Goal: Task Accomplishment & Management: Complete application form

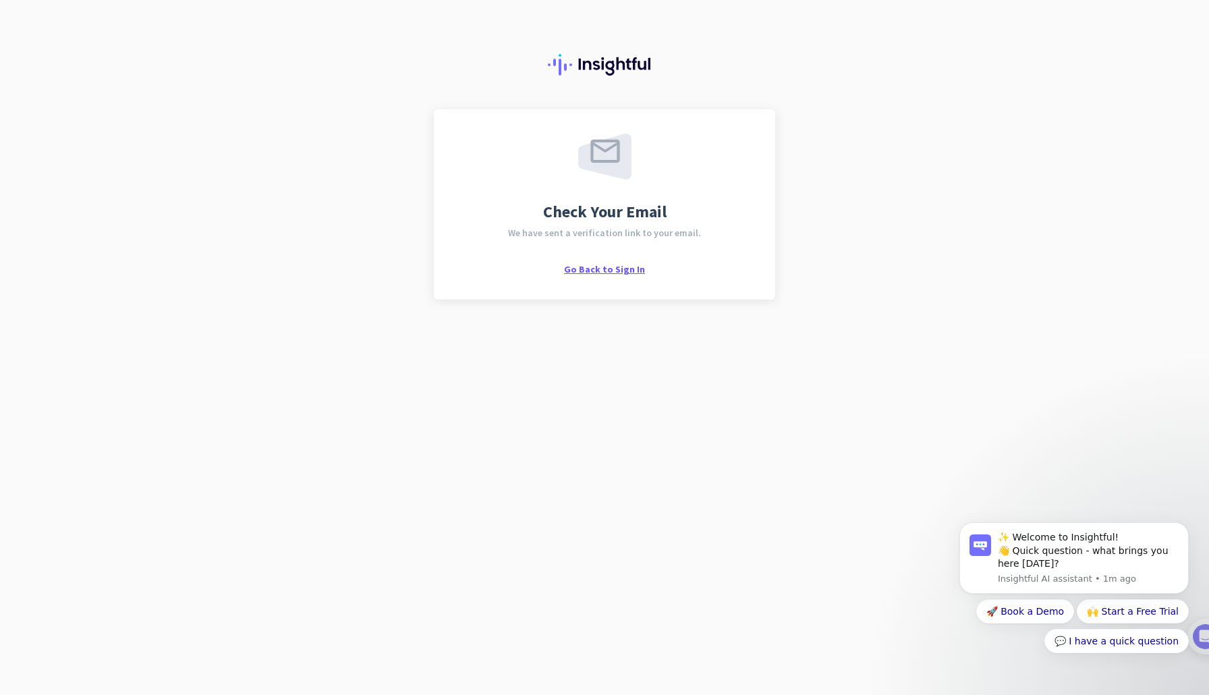
click at [592, 265] on span "Go Back to Sign In" at bounding box center [604, 269] width 81 height 12
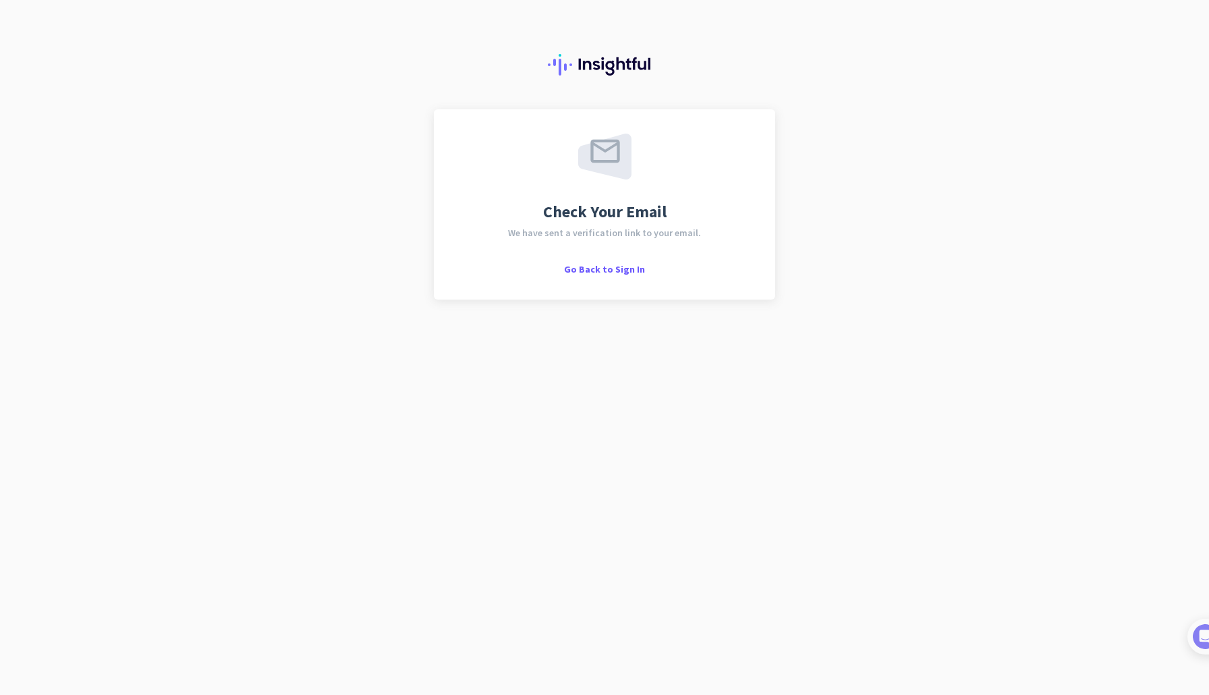
click at [596, 59] on img at bounding box center [604, 65] width 113 height 22
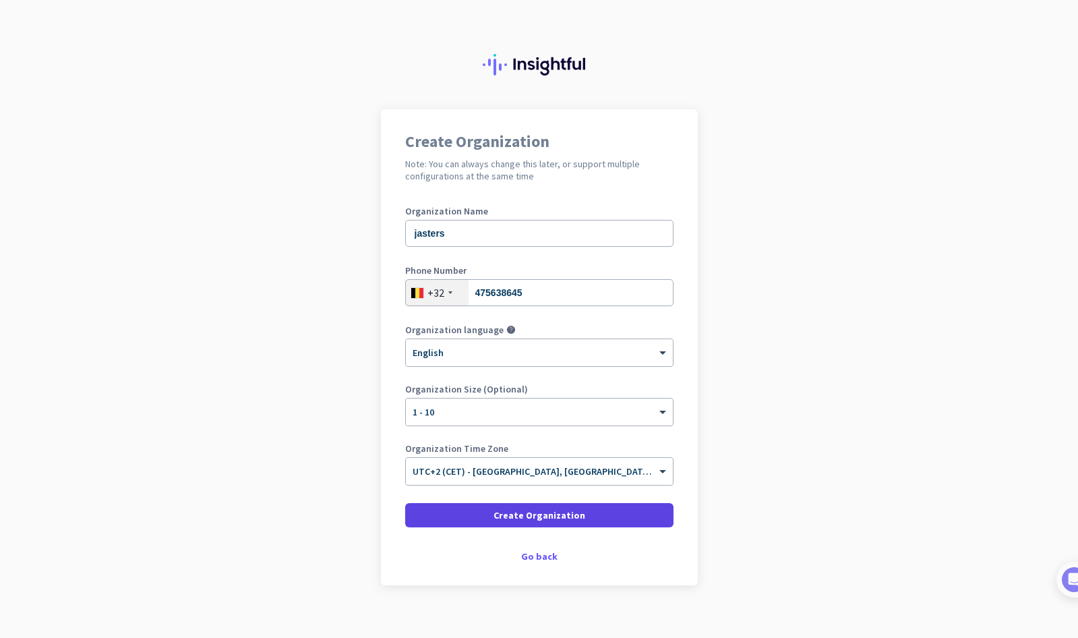
click at [512, 513] on span "Create Organization" at bounding box center [540, 515] width 92 height 13
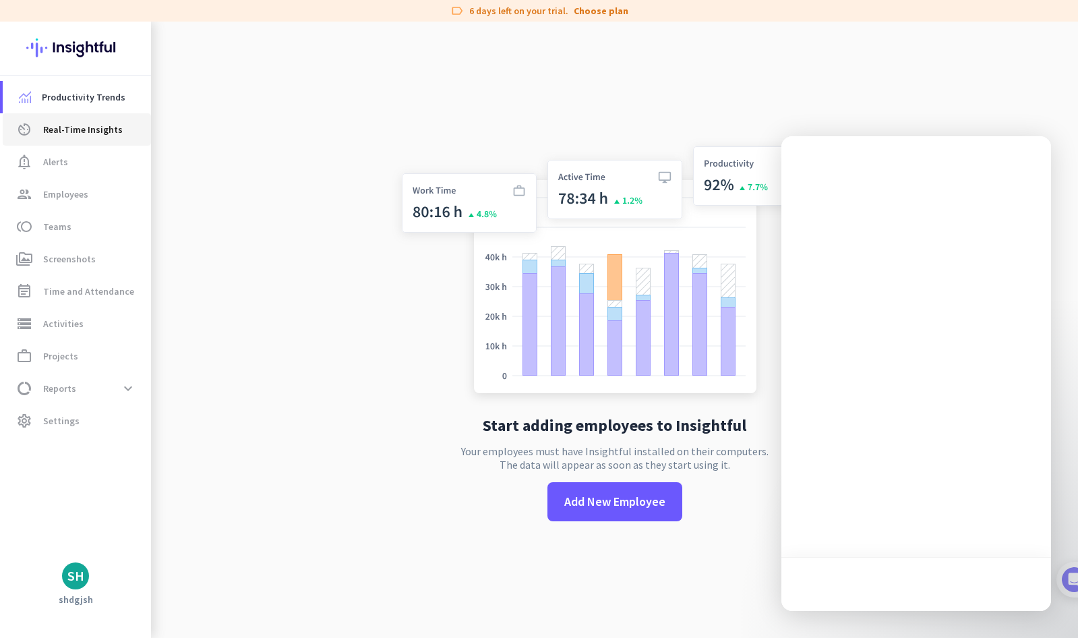
click at [64, 127] on span "Real-Time Insights" at bounding box center [83, 129] width 80 height 16
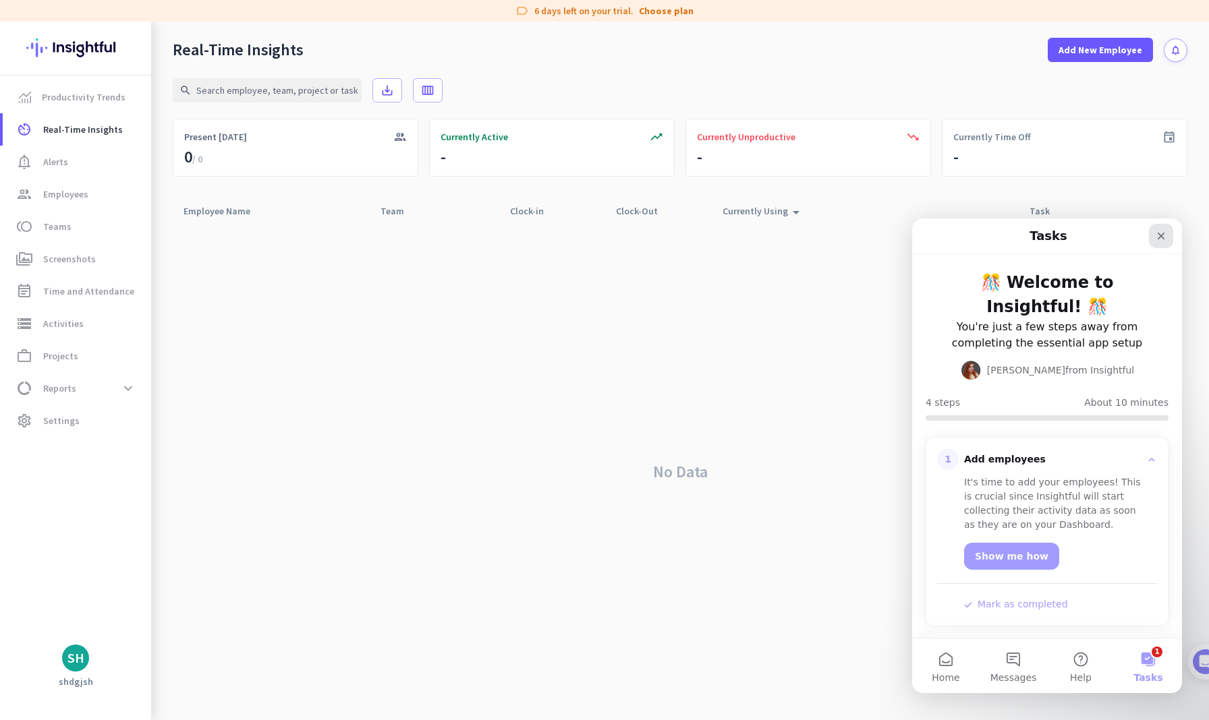
click at [1078, 239] on icon "Close" at bounding box center [1160, 236] width 11 height 11
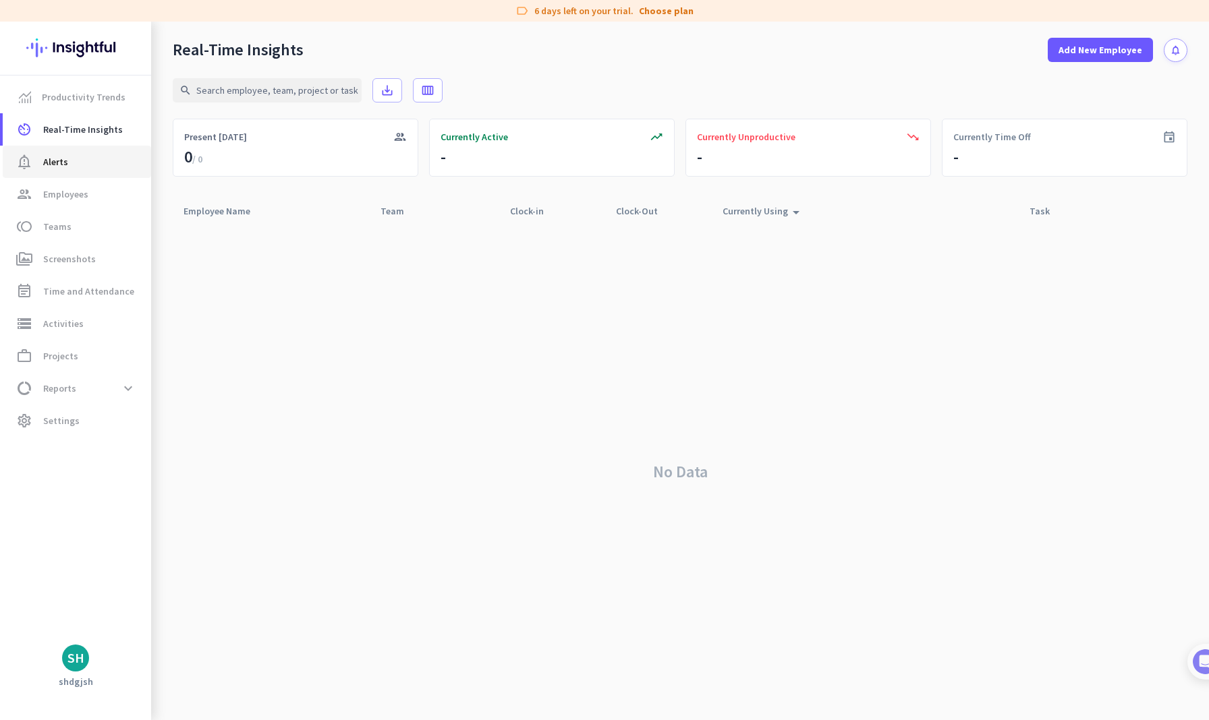
click at [79, 153] on link "notification_important Alerts" at bounding box center [77, 162] width 148 height 32
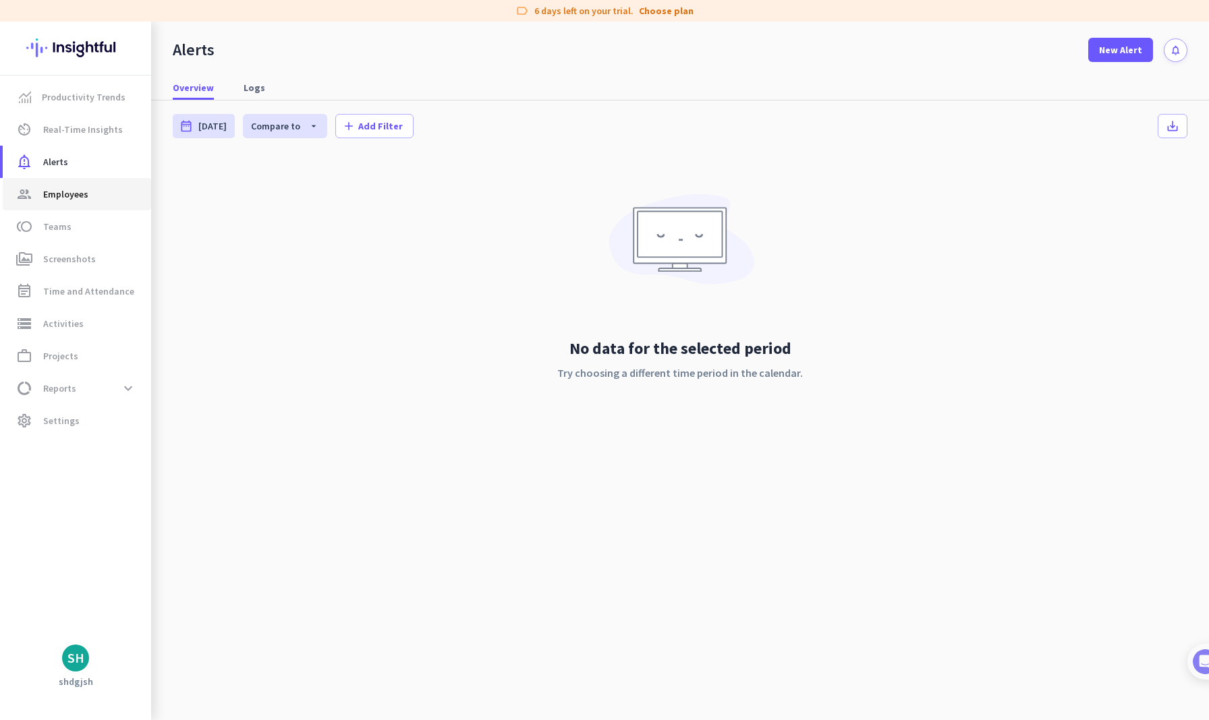
click at [83, 191] on span "Employees" at bounding box center [65, 194] width 45 height 16
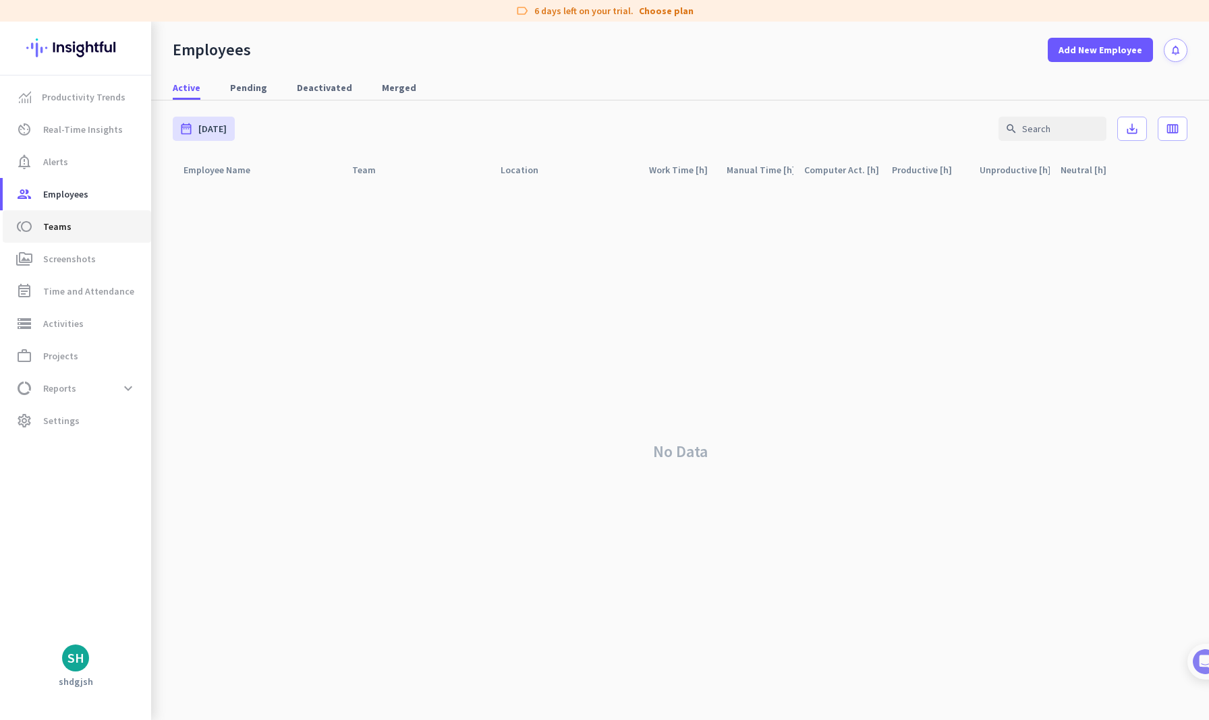
click at [73, 227] on span "toll Teams" at bounding box center [76, 227] width 127 height 16
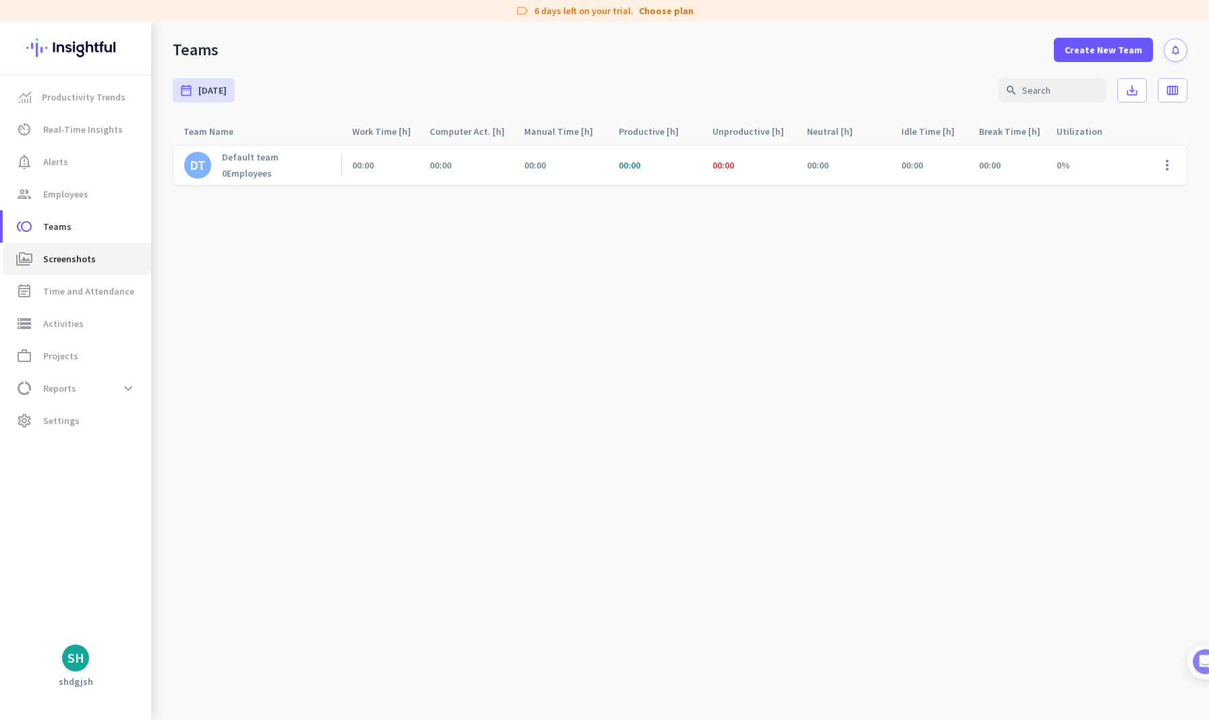
click at [94, 260] on span "perm_media Screenshots" at bounding box center [76, 259] width 127 height 16
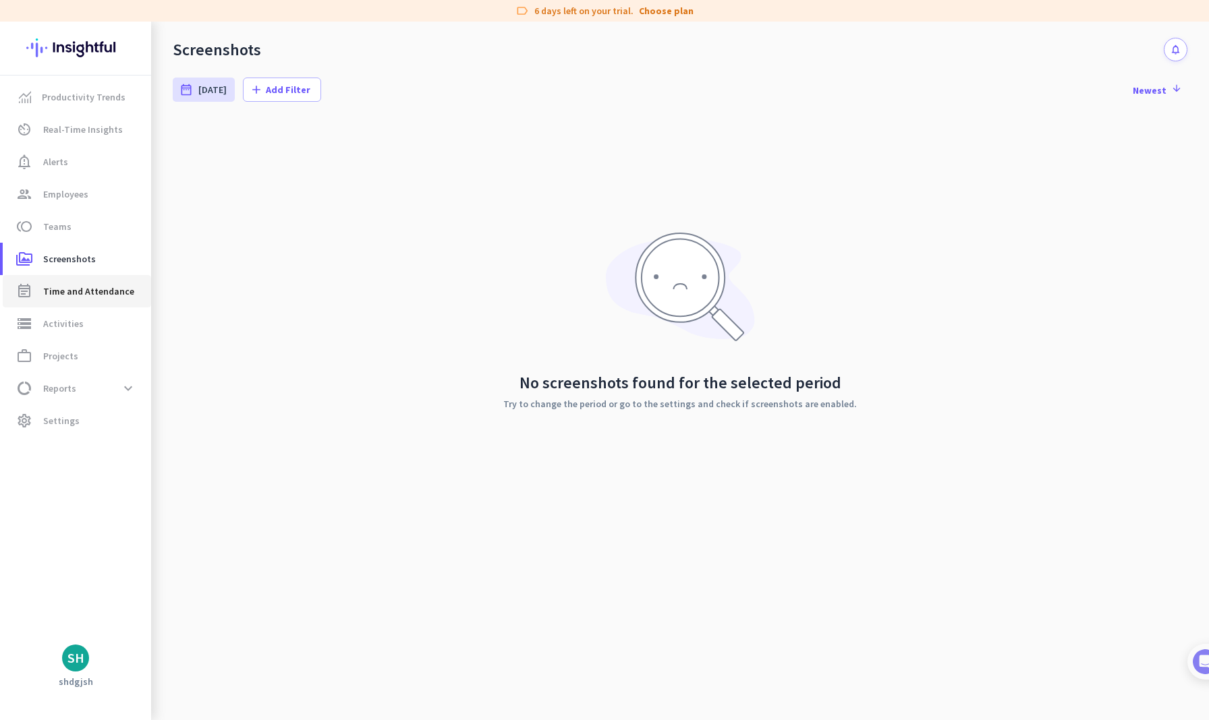
click at [97, 288] on span "Time and Attendance" at bounding box center [88, 291] width 91 height 16
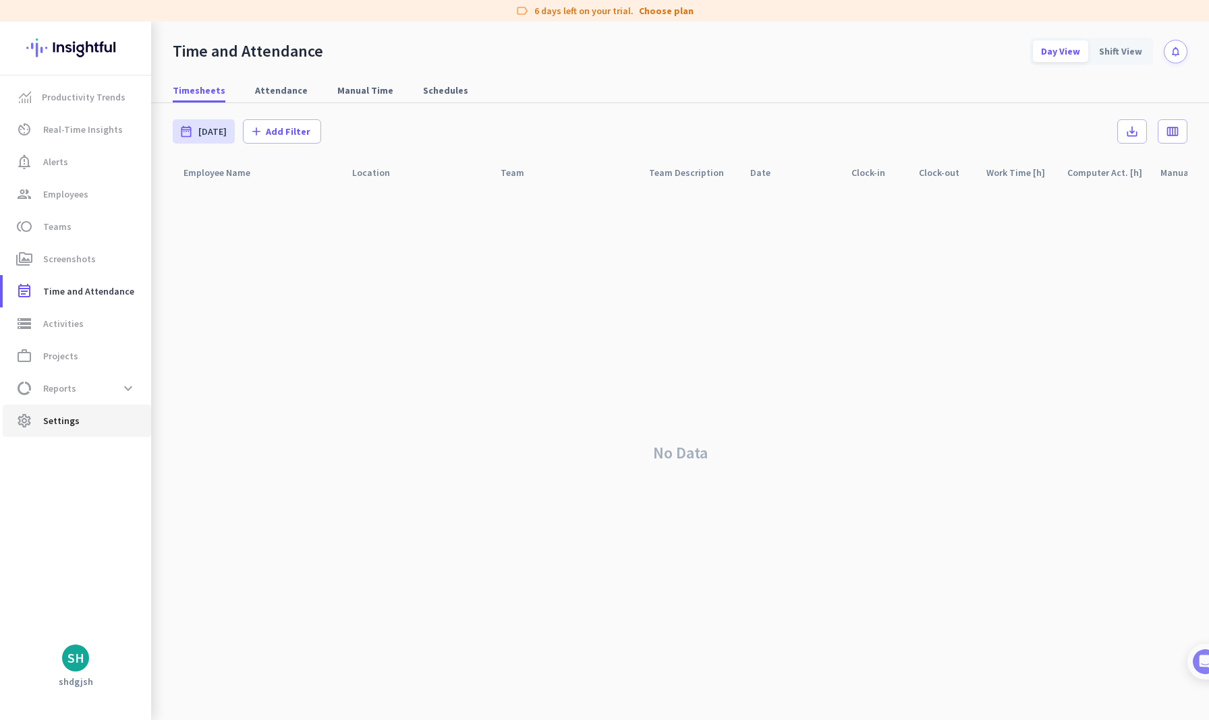
click at [72, 420] on span "Settings" at bounding box center [61, 421] width 36 height 16
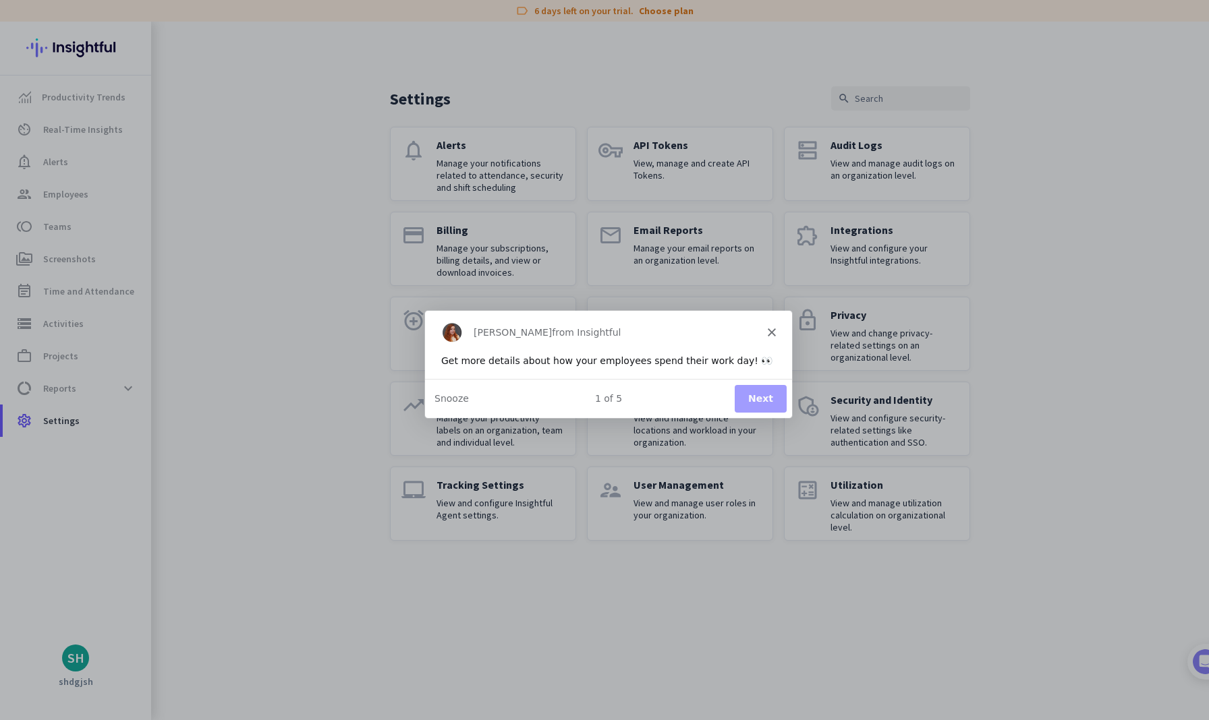
click at [774, 327] on icon "Close" at bounding box center [771, 331] width 8 height 8
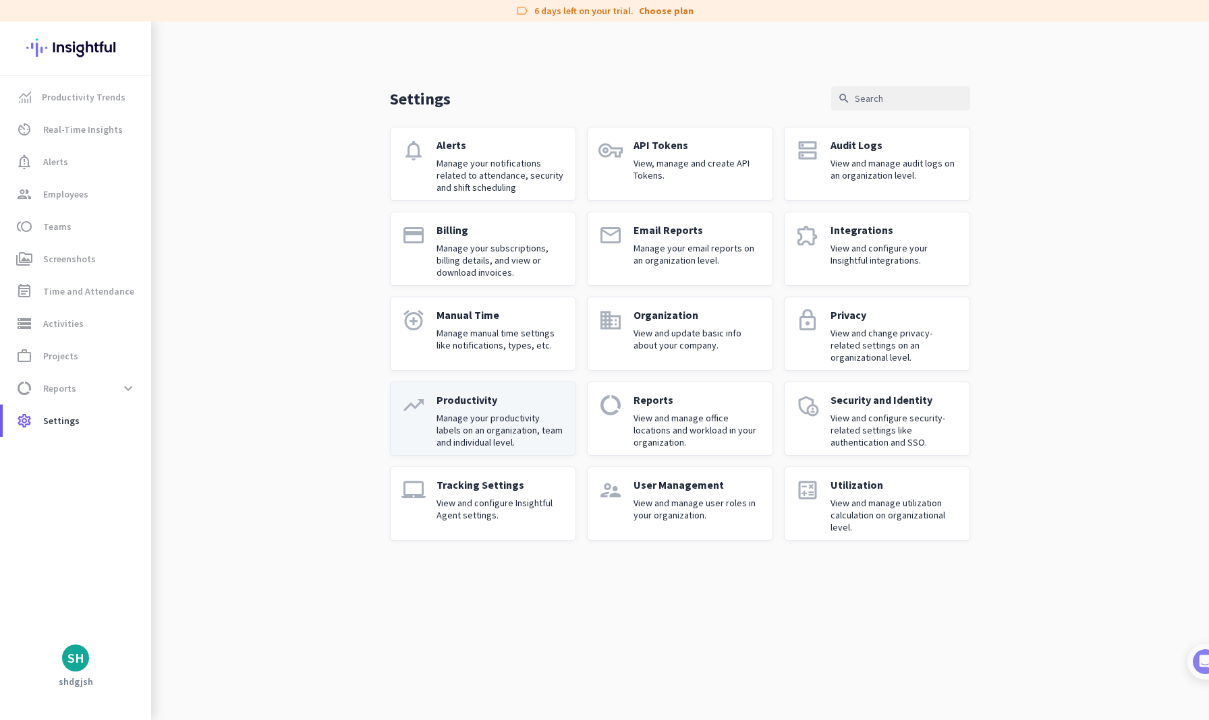
click at [529, 428] on p "Manage your productivity labels on an organization, team and individual level." at bounding box center [500, 430] width 128 height 36
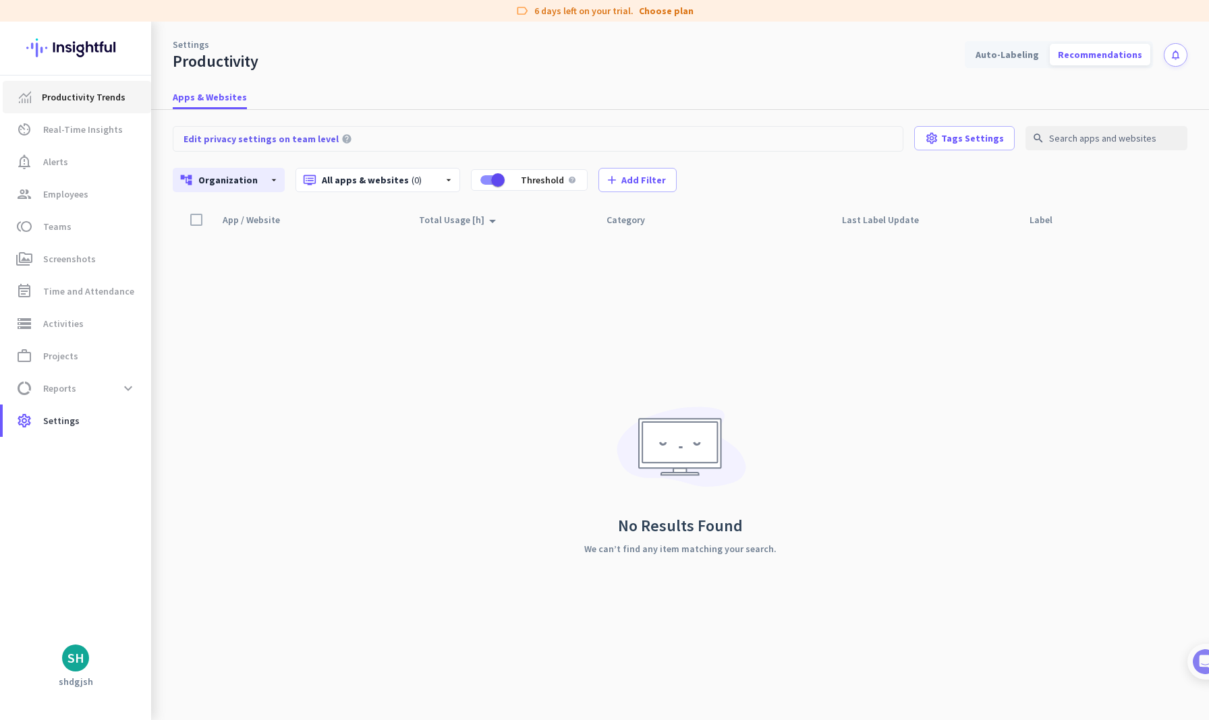
click at [103, 92] on span "Productivity Trends" at bounding box center [84, 97] width 84 height 16
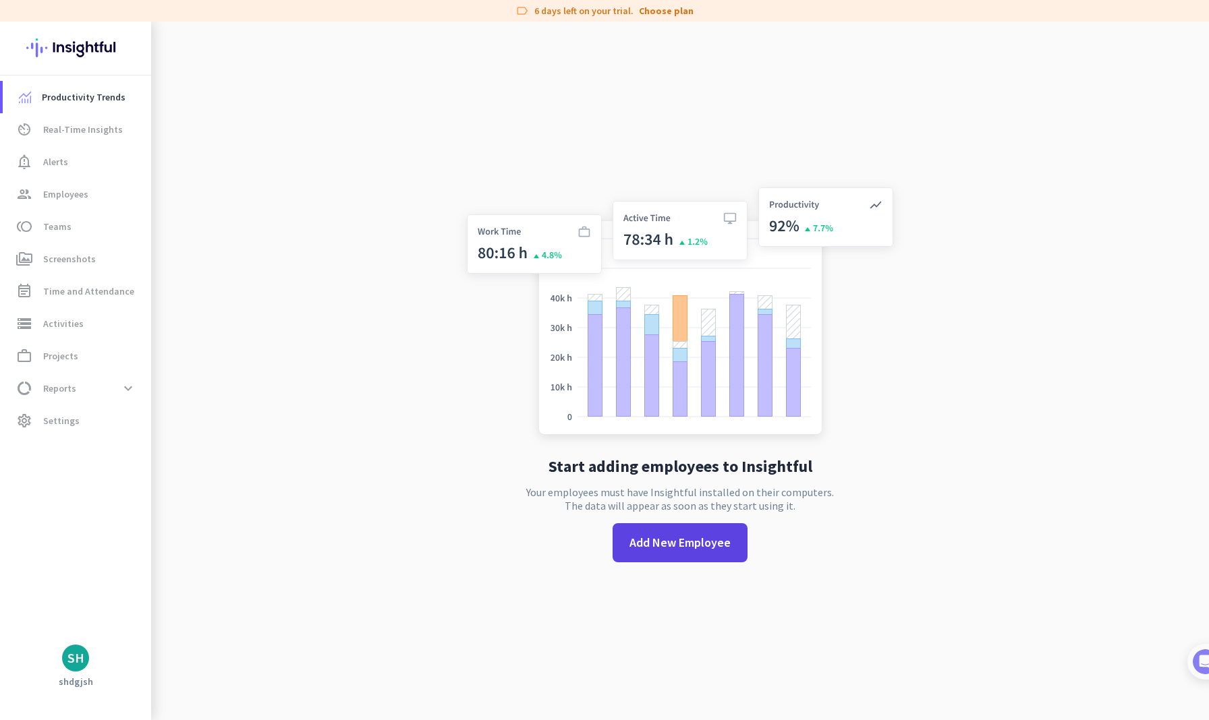
click at [645, 544] on span "Add New Employee" at bounding box center [679, 543] width 101 height 18
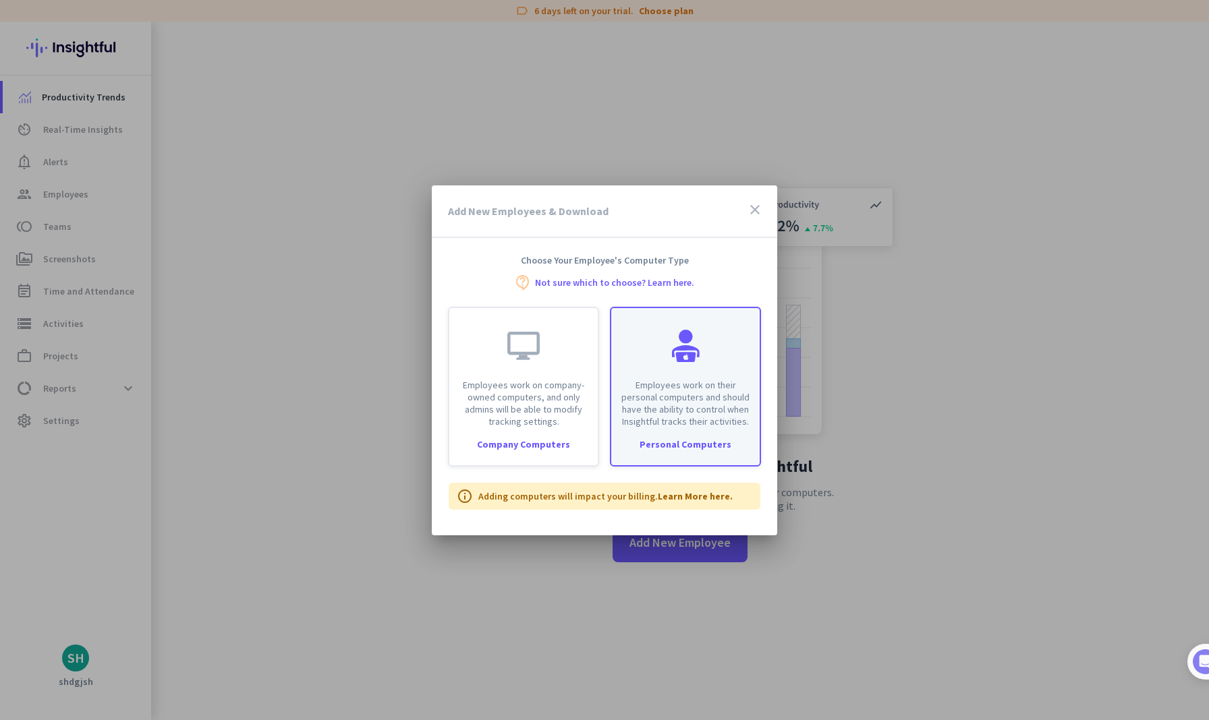
click at [652, 402] on p "Employees work on their personal computers and should have the ability to contr…" at bounding box center [685, 403] width 132 height 49
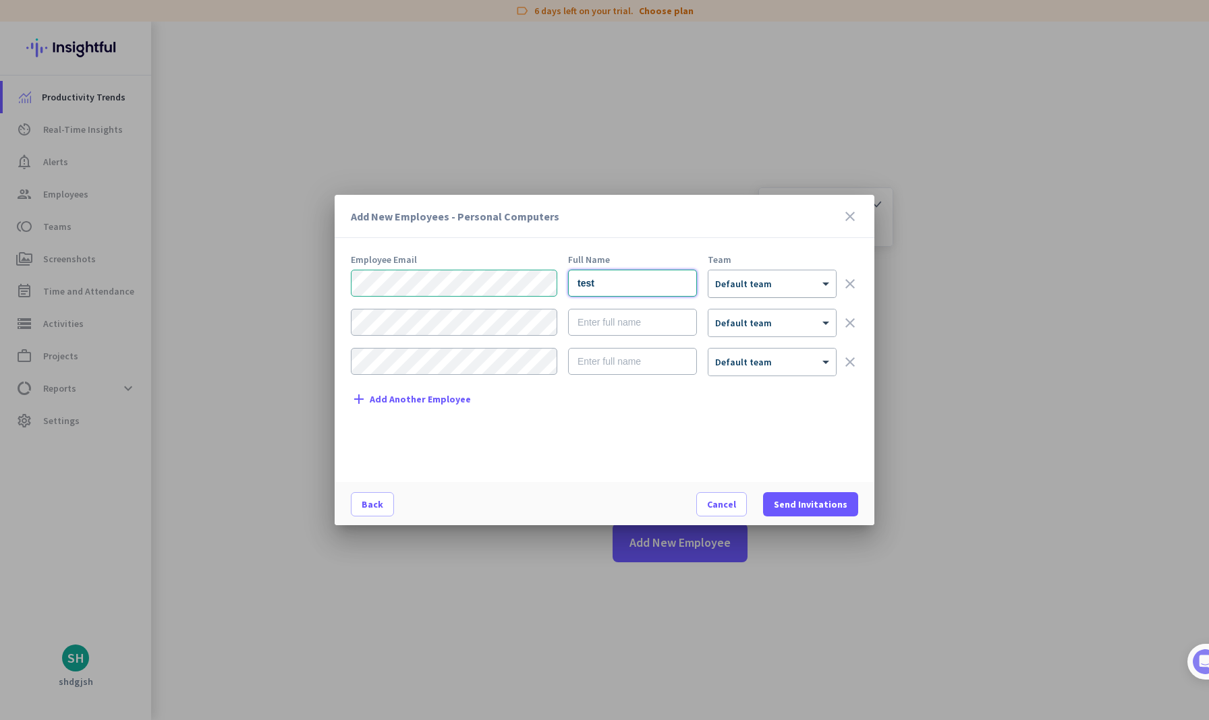
type input "test"
click at [797, 277] on div at bounding box center [771, 279] width 127 height 11
click at [753, 484] on mat-dialog-actions "Back Cancel Send Invitations" at bounding box center [605, 503] width 540 height 43
click at [800, 505] on span "Send Invitations" at bounding box center [811, 504] width 74 height 13
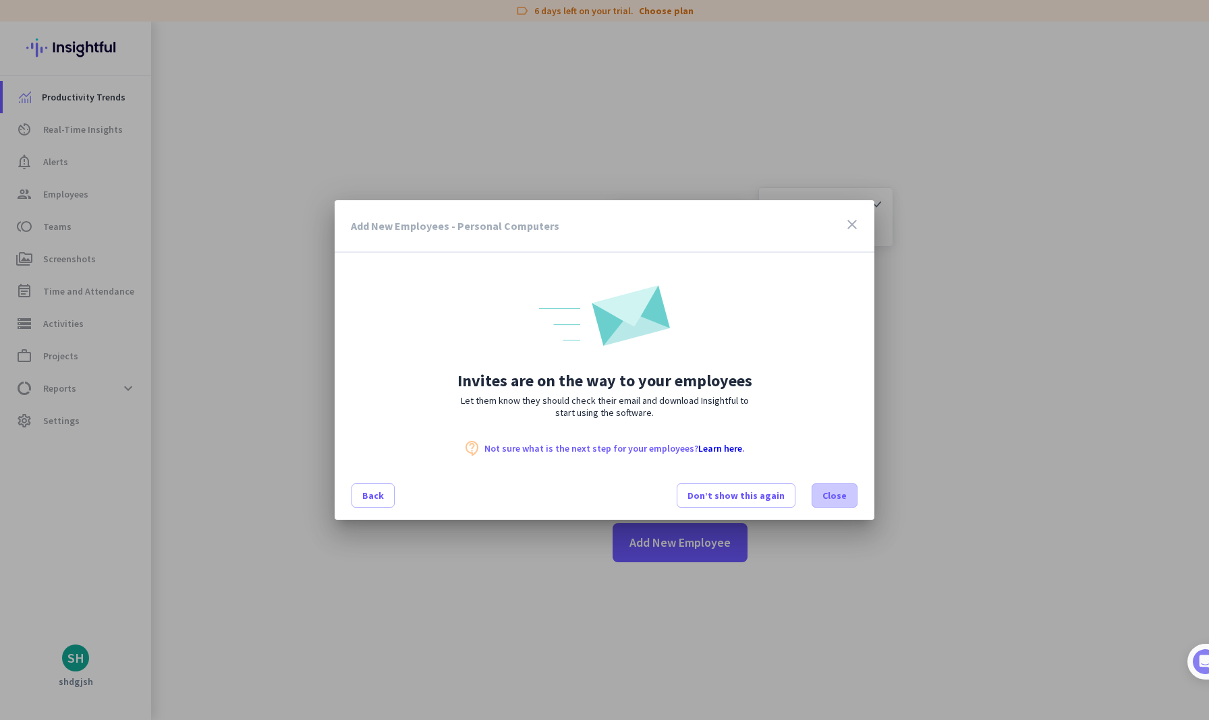
click at [831, 494] on span "Close" at bounding box center [834, 495] width 24 height 13
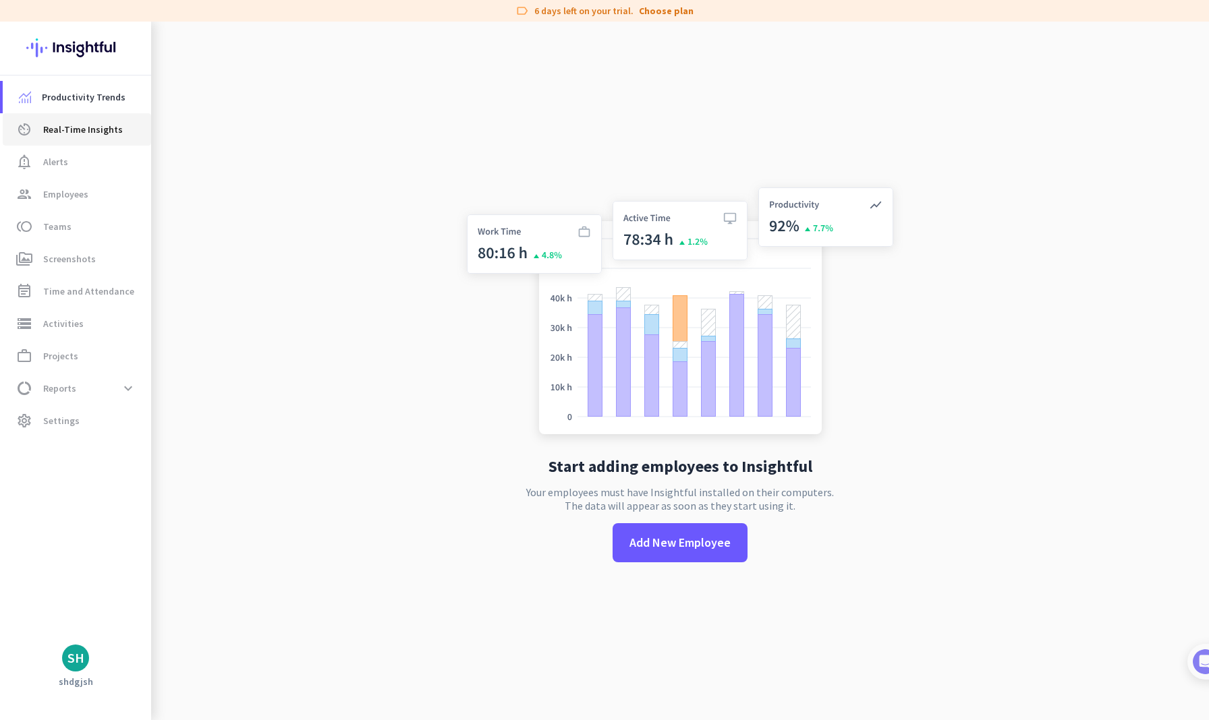
click at [91, 127] on span "Real-Time Insights" at bounding box center [83, 129] width 80 height 16
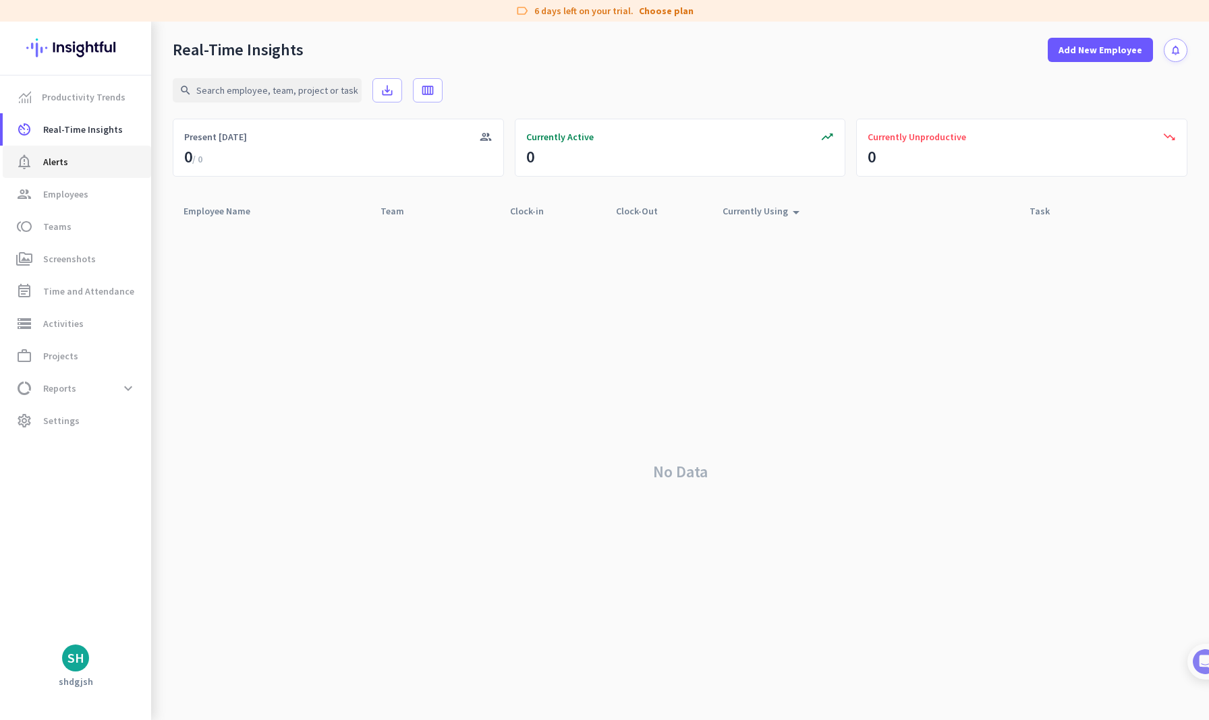
click at [84, 172] on link "notification_important Alerts" at bounding box center [77, 162] width 148 height 32
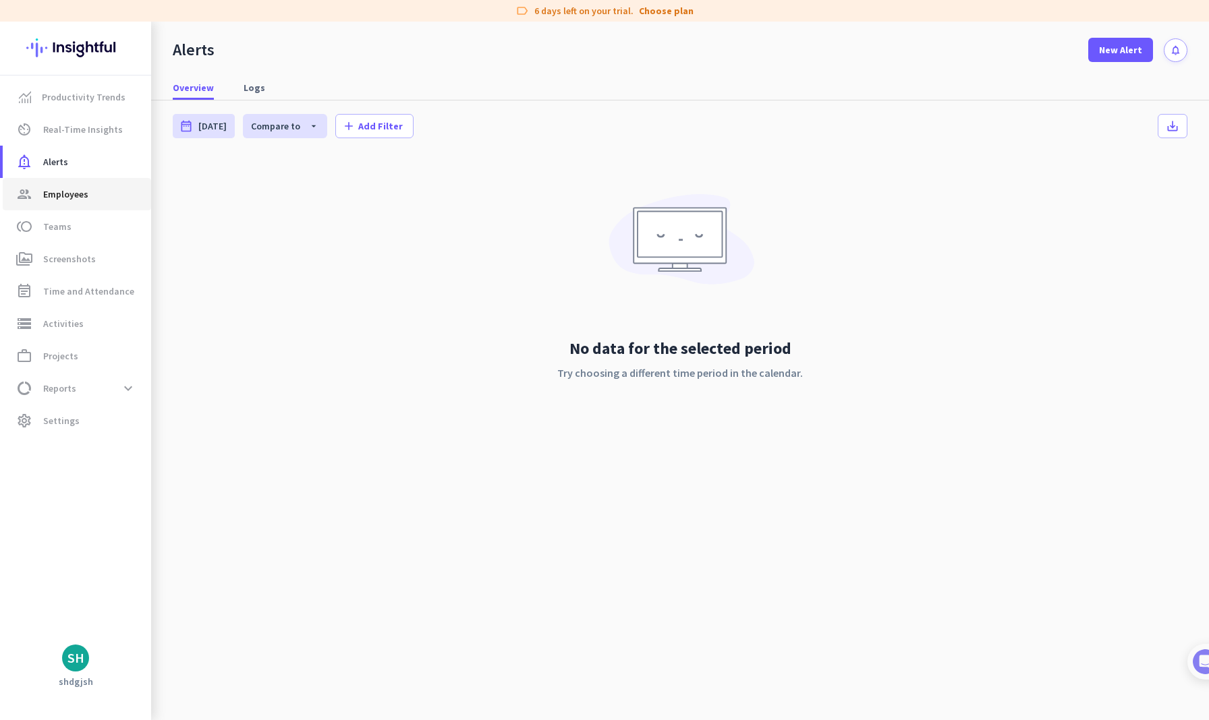
click at [92, 199] on span "group Employees" at bounding box center [76, 194] width 127 height 16
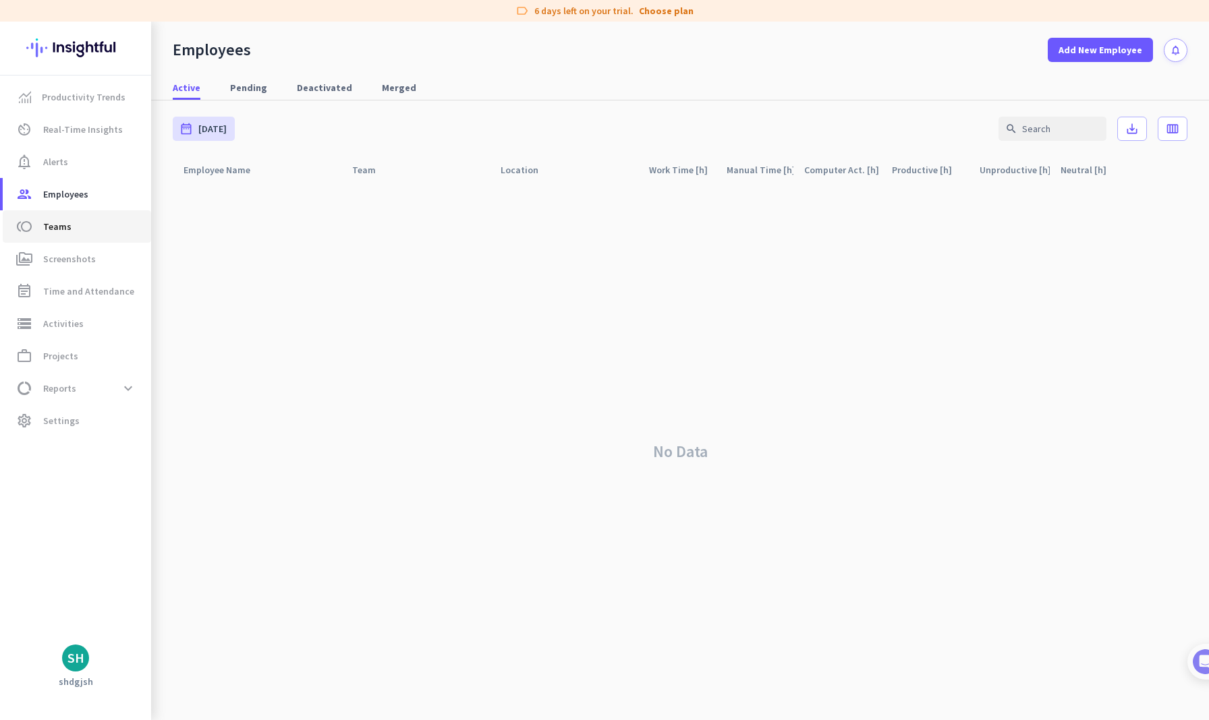
click at [90, 233] on span "toll Teams" at bounding box center [76, 227] width 127 height 16
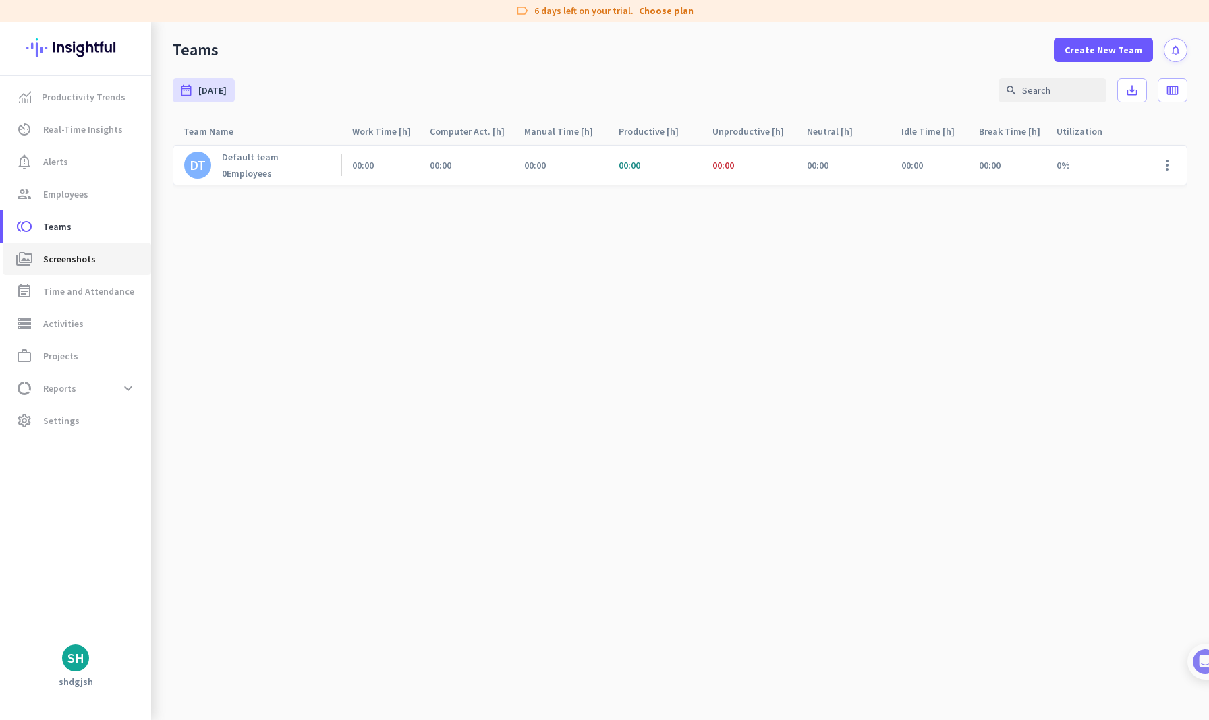
click at [97, 272] on link "perm_media Screenshots" at bounding box center [77, 259] width 148 height 32
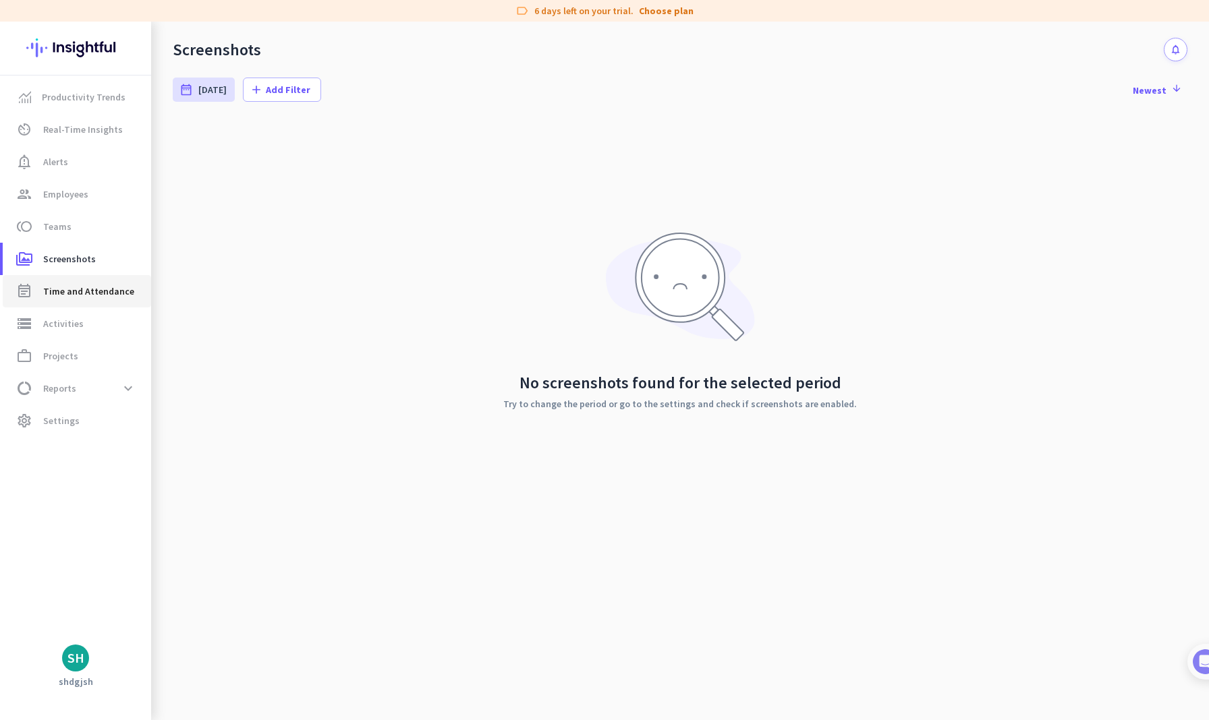
click at [101, 293] on span "Time and Attendance" at bounding box center [88, 291] width 91 height 16
